Goal: Task Accomplishment & Management: Manage account settings

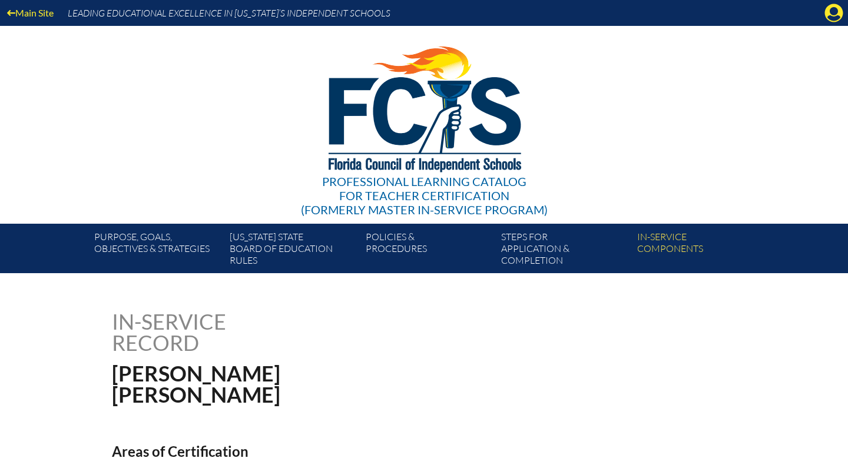
scroll to position [171, 0]
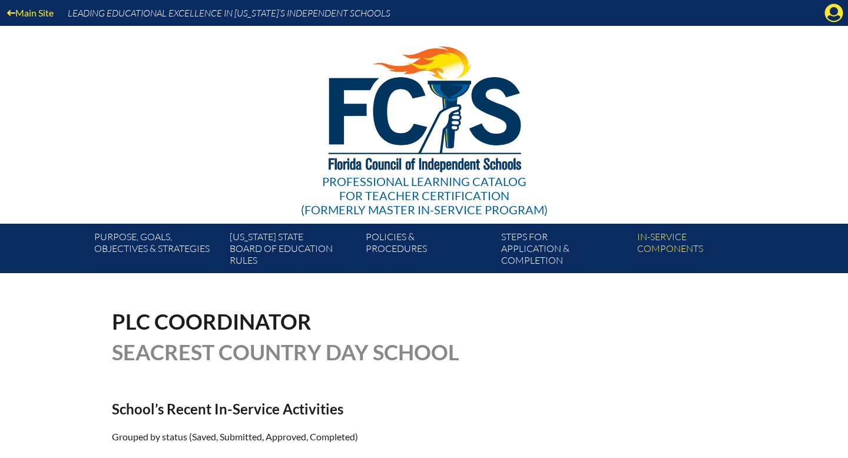
scroll to position [301, 0]
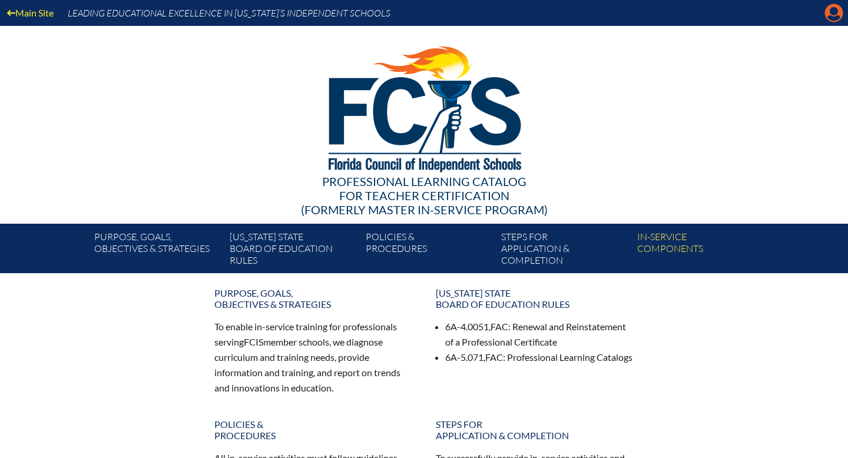
click at [828, 14] on icon "Manage account" at bounding box center [833, 13] width 19 height 19
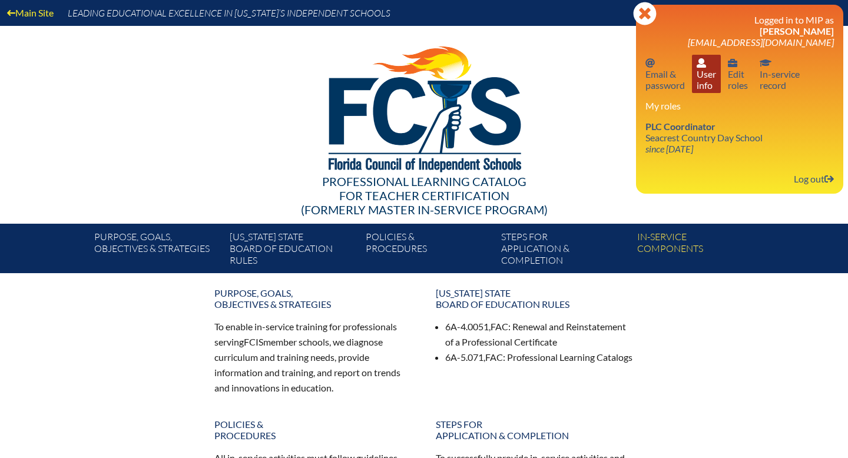
click at [692, 93] on link "User info User info" at bounding box center [706, 74] width 29 height 38
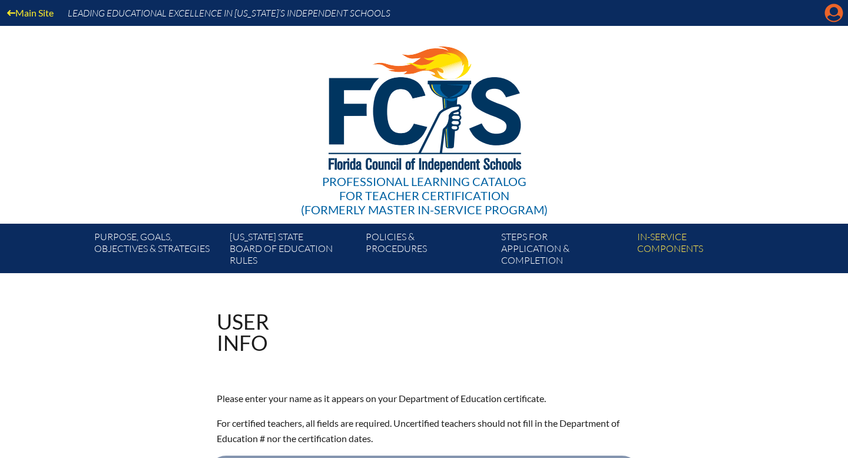
click at [829, 18] on icon "Manage account" at bounding box center [833, 13] width 19 height 19
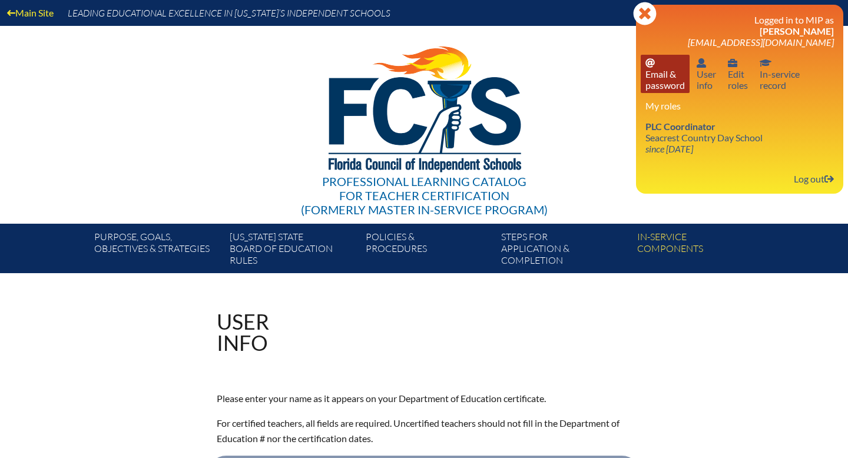
click at [640, 93] on link "Email password Email & password" at bounding box center [664, 74] width 49 height 38
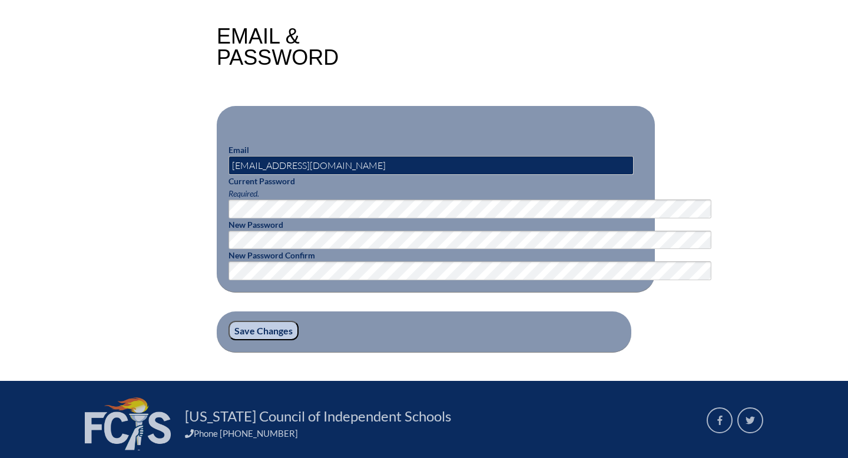
scroll to position [284, 0]
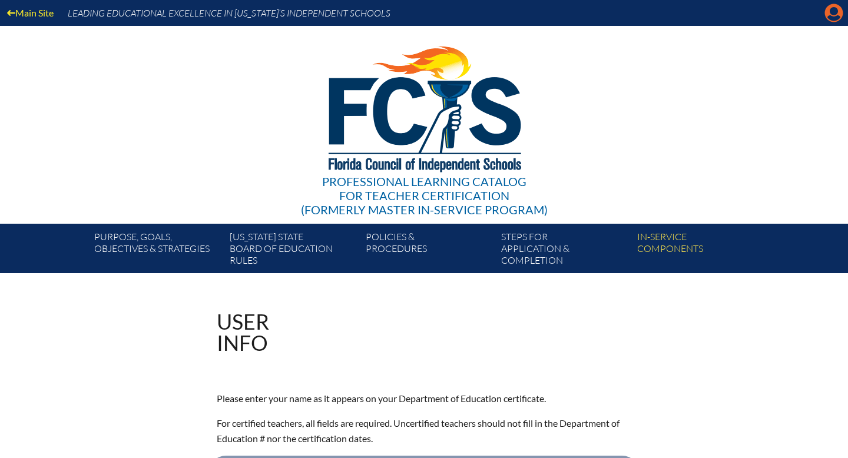
click at [831, 18] on icon "Manage account" at bounding box center [833, 13] width 19 height 19
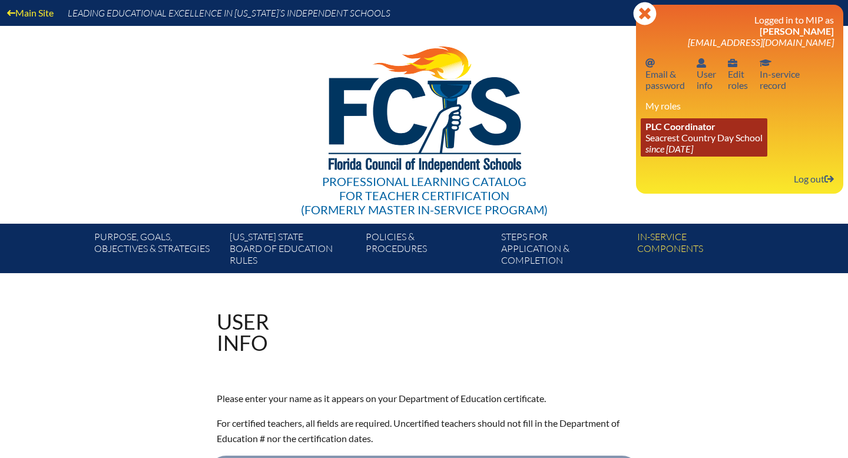
click at [692, 157] on link "PLC Coordinator [GEOGRAPHIC_DATA] since [DATE]" at bounding box center [703, 137] width 127 height 38
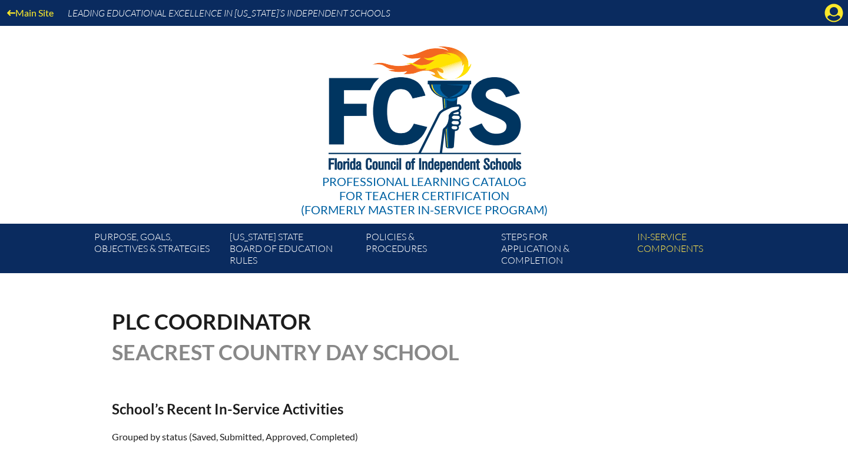
click at [825, 18] on icon at bounding box center [834, 13] width 18 height 18
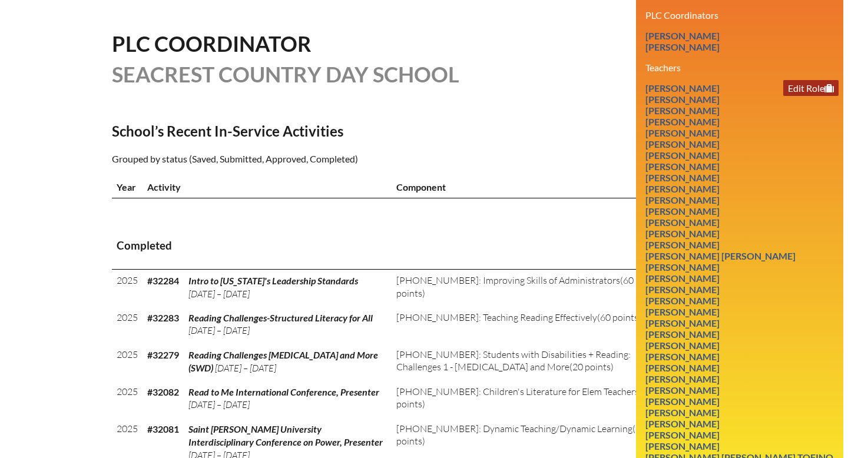
scroll to position [277, 0]
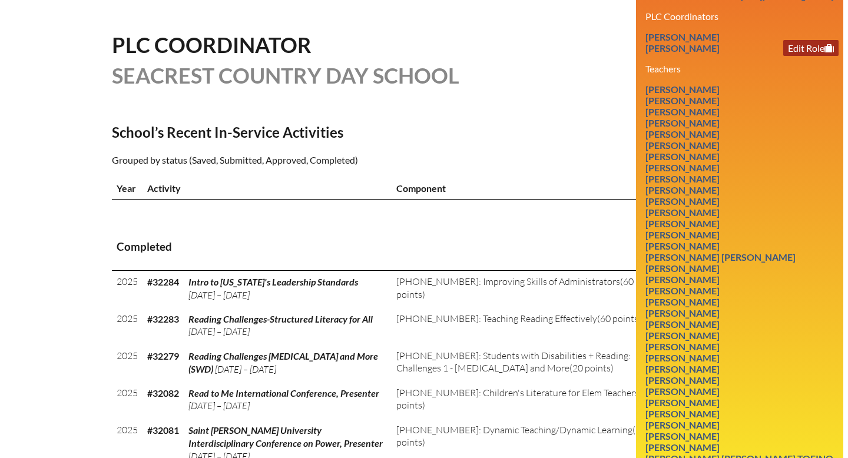
click at [783, 56] on link "Edit Role" at bounding box center [810, 48] width 55 height 16
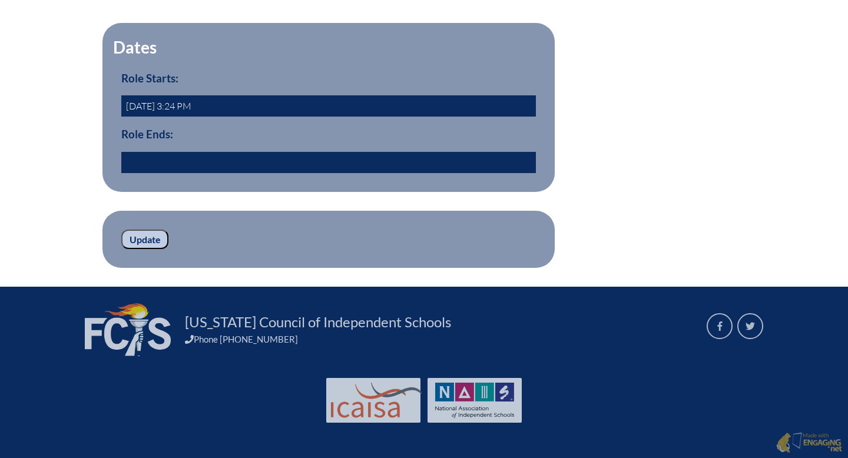
scroll to position [573, 0]
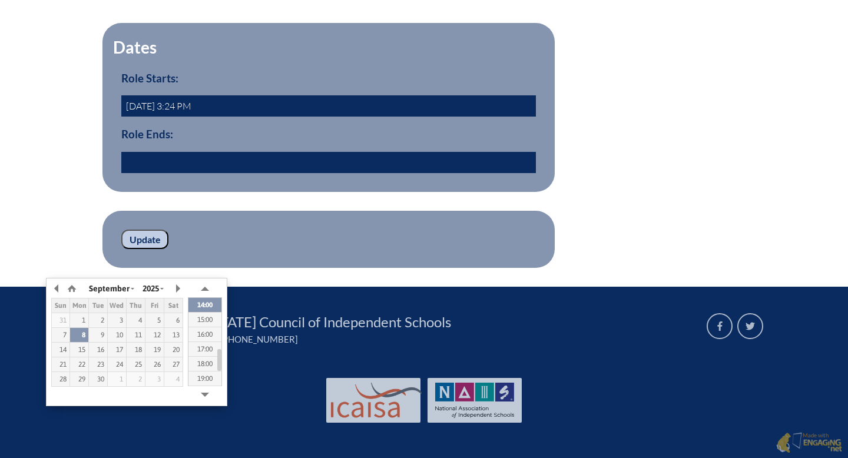
click at [121, 152] on input "text" at bounding box center [328, 162] width 414 height 21
click at [81, 331] on div "8" at bounding box center [79, 335] width 18 height 8
type input "2025/09/08 13:42"
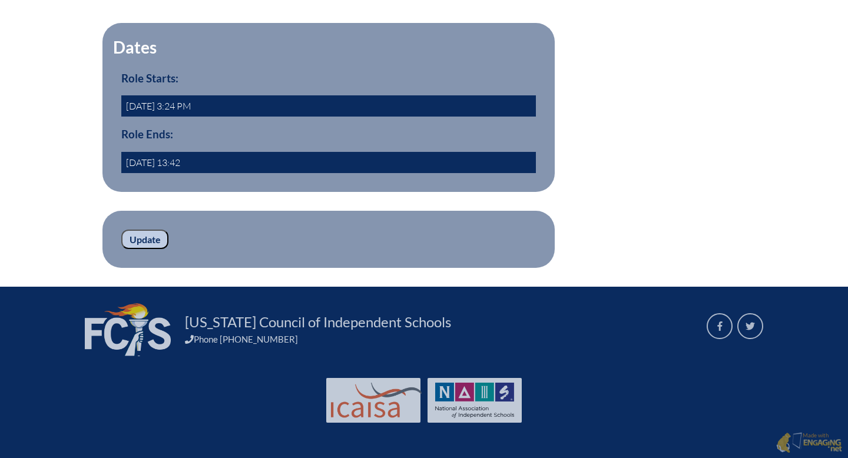
click at [375, 154] on form "Dates Role Starts: 2022-02-06 3:24 PM Role Ends: 2025/09/08 13:42 yes Update" at bounding box center [424, 145] width 624 height 245
click at [121, 230] on input "Update" at bounding box center [144, 240] width 47 height 20
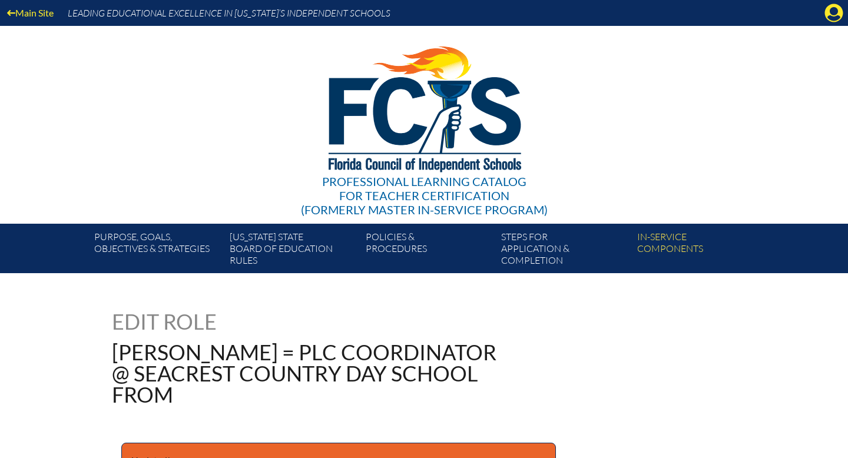
scroll to position [1, 0]
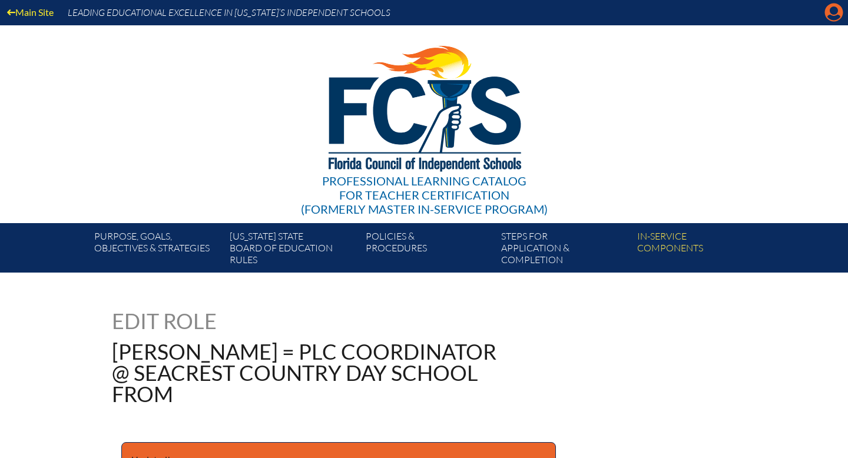
click at [830, 14] on icon "Manage account" at bounding box center [833, 12] width 19 height 19
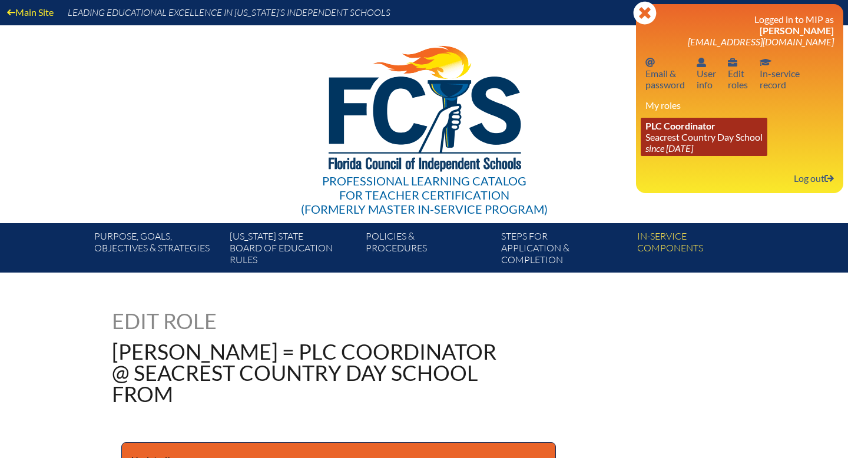
click at [645, 154] on icon "since [DATE]" at bounding box center [669, 147] width 48 height 11
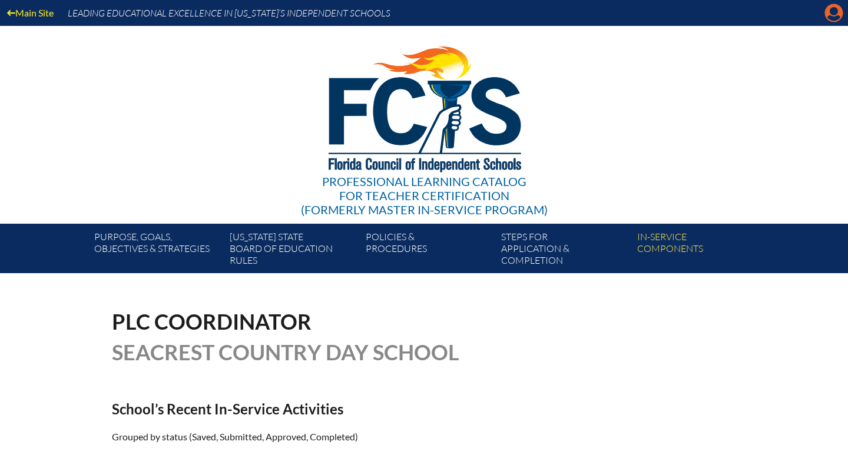
click at [826, 15] on icon "Manage account" at bounding box center [833, 13] width 19 height 19
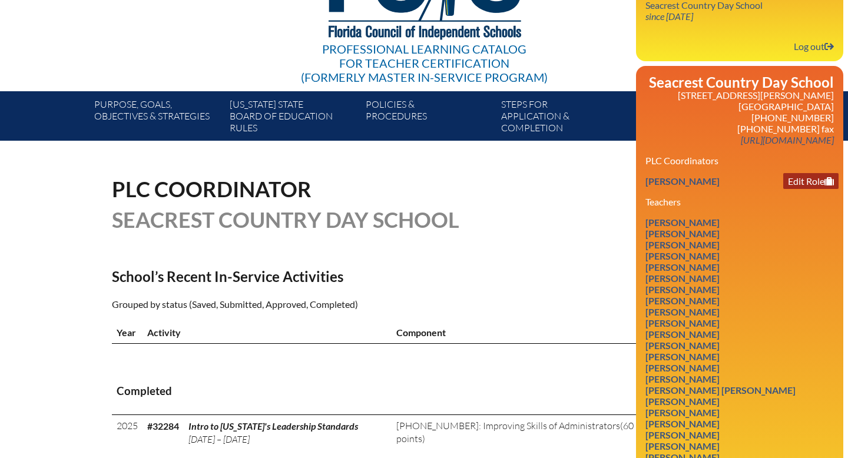
scroll to position [132, 0]
